Goal: Information Seeking & Learning: Check status

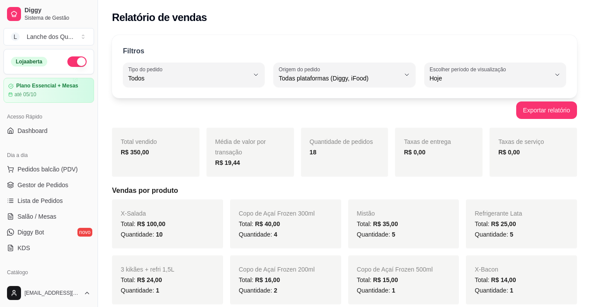
select select "ALL"
select select "0"
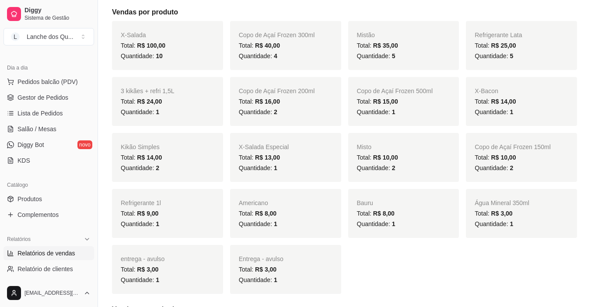
scroll to position [152, 0]
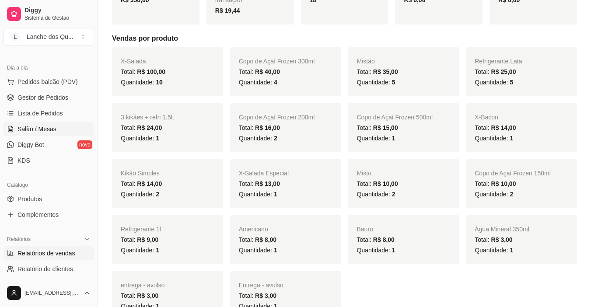
click at [59, 127] on link "Salão / Mesas" at bounding box center [48, 129] width 91 height 14
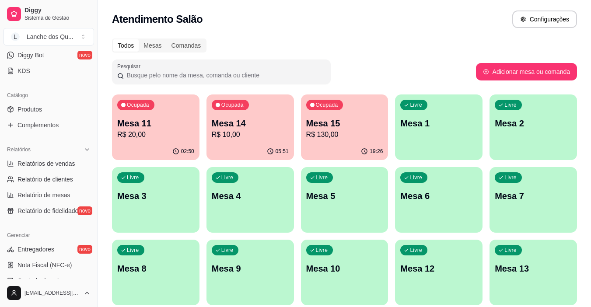
scroll to position [262, 0]
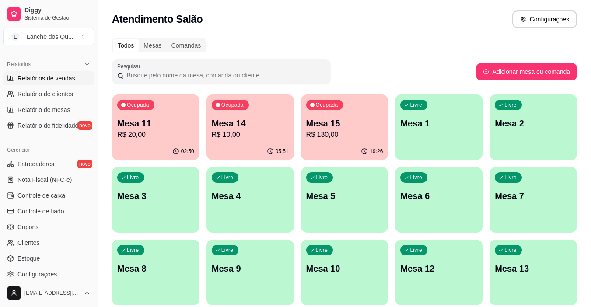
click at [52, 73] on link "Relatórios de vendas" at bounding box center [48, 78] width 91 height 14
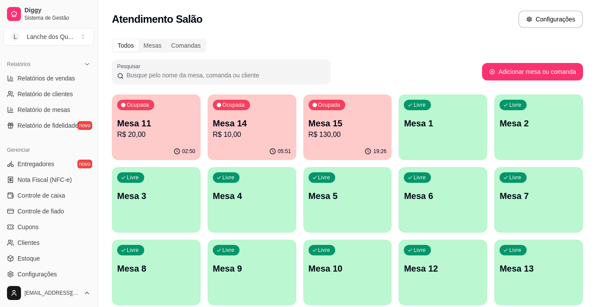
select select "ALL"
select select "0"
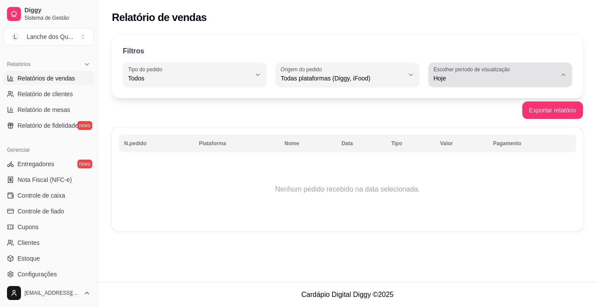
click at [507, 76] on span "Hoje" at bounding box center [495, 78] width 123 height 9
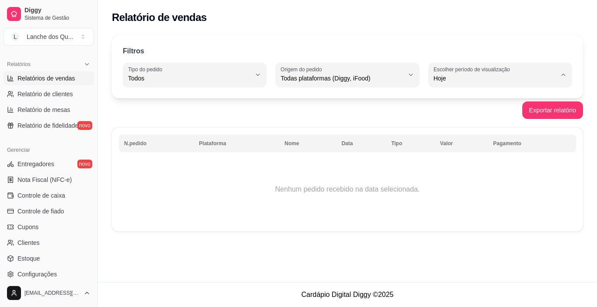
click at [462, 115] on span "Ontem" at bounding box center [496, 113] width 116 height 8
type input "1"
select select "1"
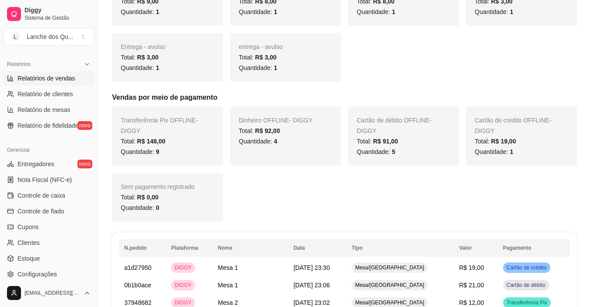
scroll to position [327, 0]
